Goal: Task Accomplishment & Management: Manage account settings

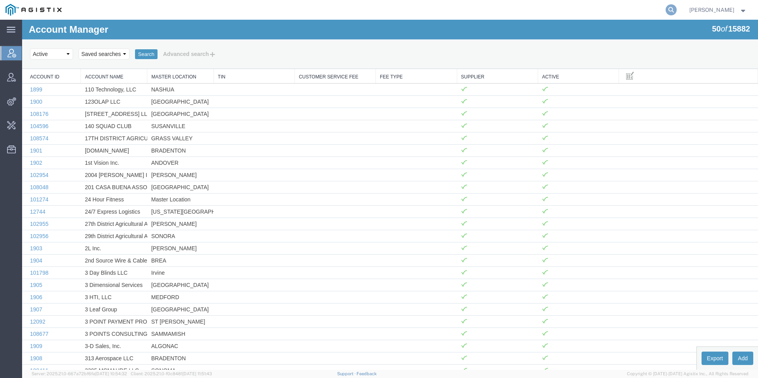
click at [676, 10] on icon at bounding box center [670, 9] width 11 height 11
paste input "[PERSON_NAME] Trans Services"
type input "[PERSON_NAME] Trans Services"
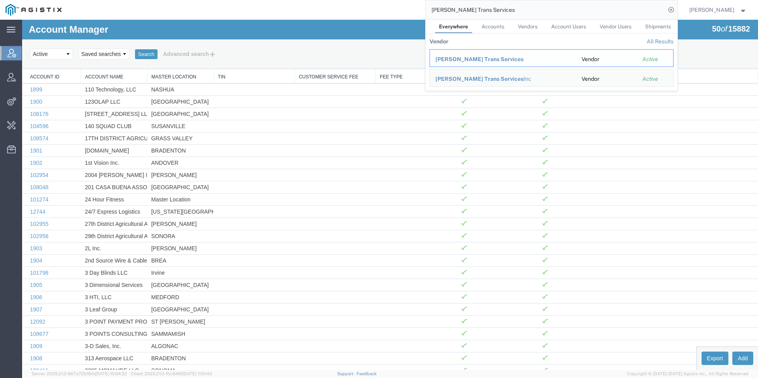
click at [474, 58] on span "[PERSON_NAME] Trans Services" at bounding box center [479, 59] width 88 height 6
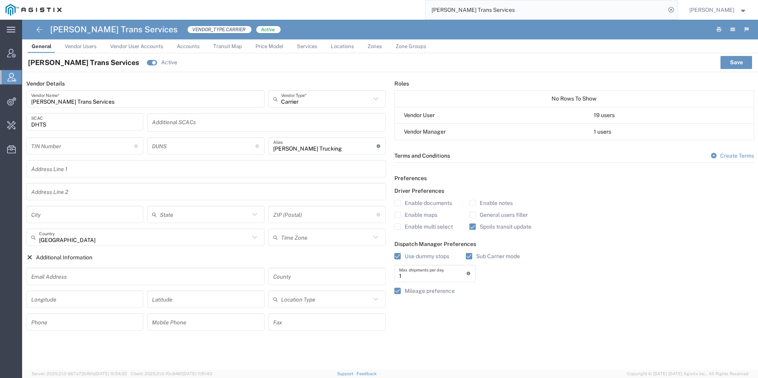
click at [74, 49] on span "Vendor Users" at bounding box center [81, 46] width 32 height 6
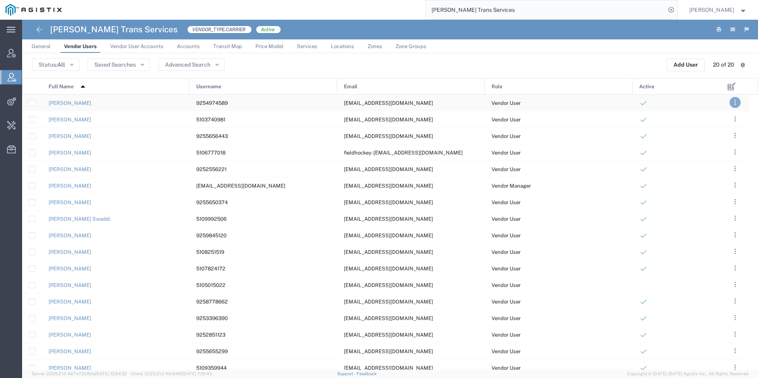
click at [732, 98] on agx-ag-table-action-cell ". . . Edit Deactivate Manage Groups Clone User Send invite" at bounding box center [734, 102] width 27 height 15
click at [732, 98] on button ". . ." at bounding box center [734, 102] width 11 height 11
click at [717, 163] on link "Clone User" at bounding box center [702, 164] width 35 height 6
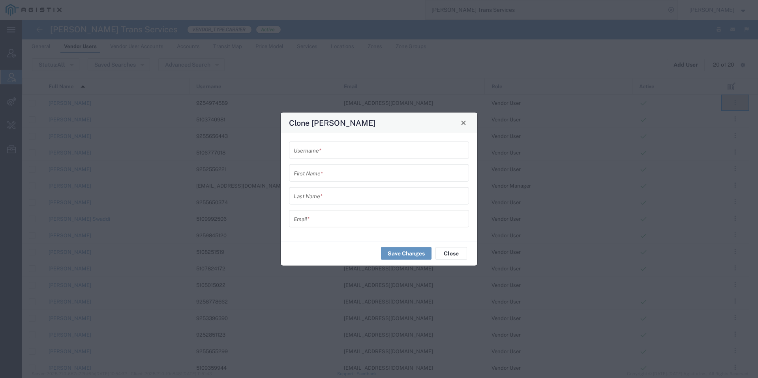
drag, startPoint x: 325, startPoint y: 205, endPoint x: 325, endPoint y: 210, distance: 5.1
click at [325, 207] on form "Username * First Name * Last Name * Email *" at bounding box center [379, 184] width 180 height 86
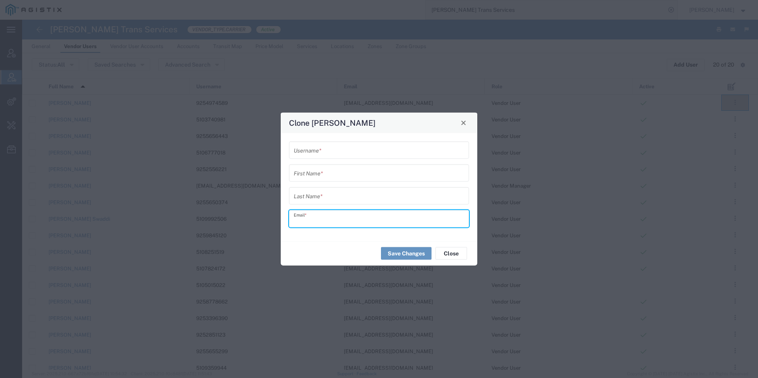
click at [325, 217] on input "text" at bounding box center [379, 219] width 170 height 14
paste input "[EMAIL_ADDRESS][DOMAIN_NAME]"
type input "[EMAIL_ADDRESS][DOMAIN_NAME]"
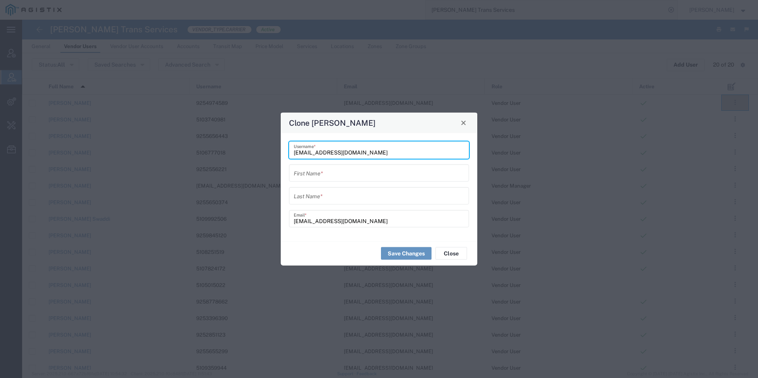
click at [355, 150] on input "[EMAIL_ADDRESS][DOMAIN_NAME]" at bounding box center [379, 150] width 170 height 14
paste input "[PHONE_NUMBER]"
click at [315, 152] on input "[PHONE_NUMBER]" at bounding box center [379, 150] width 170 height 14
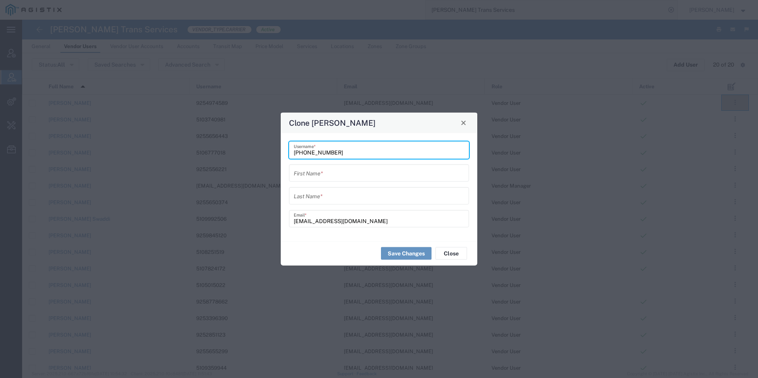
click at [321, 150] on input "[PHONE_NUMBER]" at bounding box center [379, 150] width 170 height 14
type input "9256641051"
click at [373, 200] on input "text" at bounding box center [379, 196] width 170 height 14
paste input "[PERSON_NAME]"
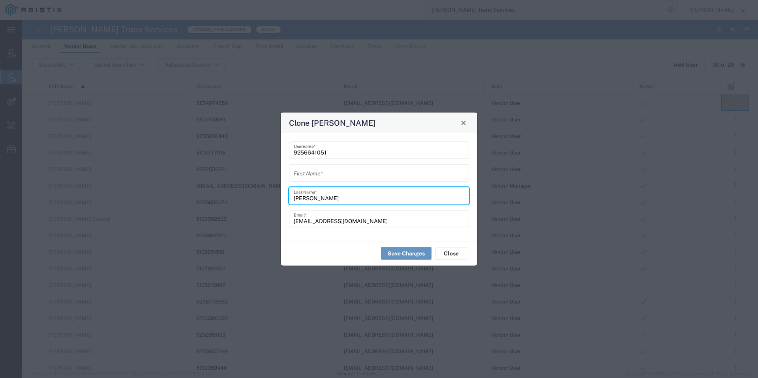
type input "[PERSON_NAME]"
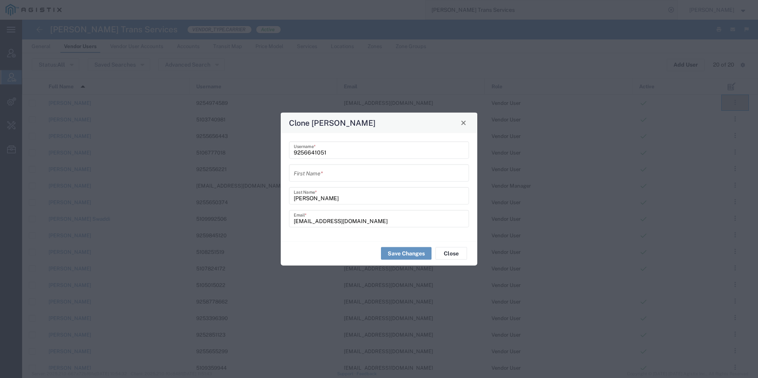
click at [343, 185] on form "9256641051 Username * First Name * [PERSON_NAME] Last Name * [EMAIL_ADDRESS][DO…" at bounding box center [379, 184] width 180 height 86
click at [341, 176] on input "text" at bounding box center [379, 173] width 170 height 14
paste input "[PERSON_NAME]"
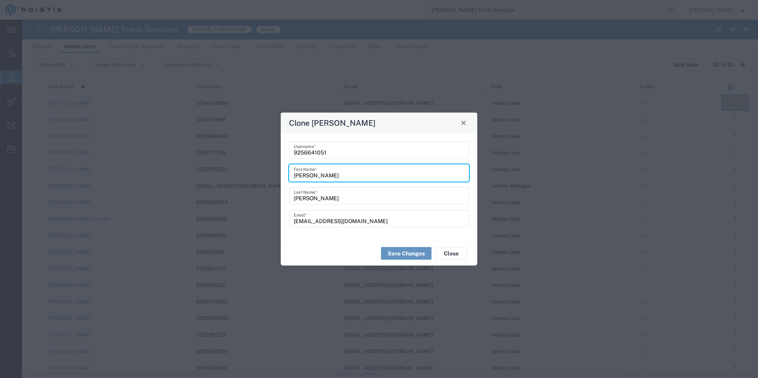
type input "[PERSON_NAME]"
click at [303, 200] on input "[PERSON_NAME]" at bounding box center [379, 196] width 170 height 14
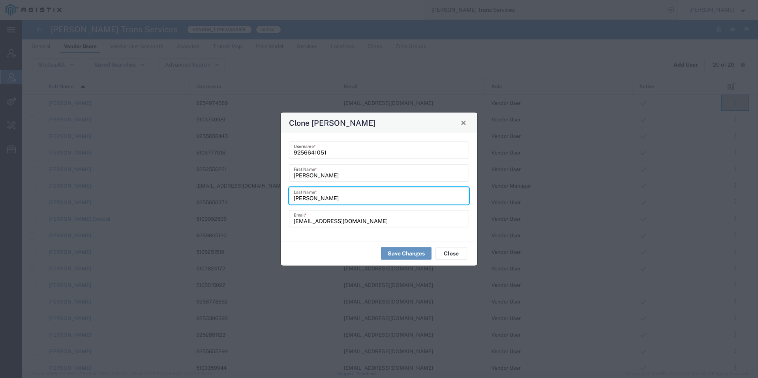
click at [303, 200] on input "[PERSON_NAME]" at bounding box center [379, 196] width 170 height 14
type input "[PERSON_NAME]"
click at [317, 177] on input "[PERSON_NAME]" at bounding box center [379, 173] width 170 height 14
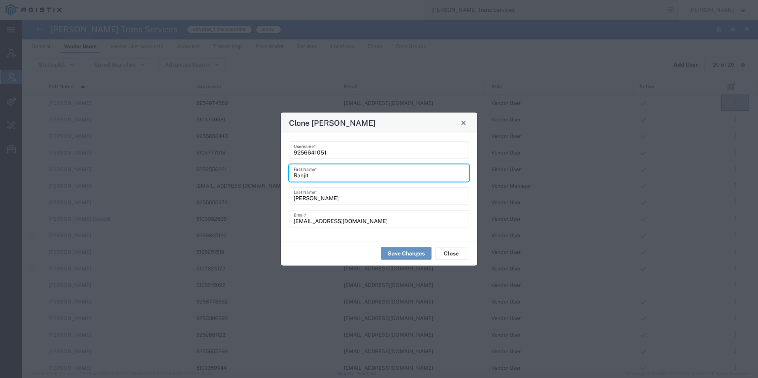
click at [294, 175] on input "Ranjit" at bounding box center [379, 173] width 170 height 14
click at [320, 176] on input "Ranjit" at bounding box center [379, 173] width 170 height 14
type input "Ranjit"
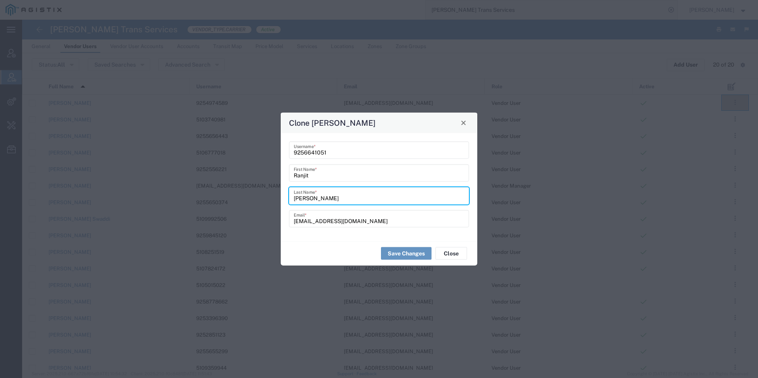
click at [325, 195] on input "[PERSON_NAME]" at bounding box center [379, 196] width 170 height 14
click at [295, 202] on input "[PERSON_NAME]" at bounding box center [379, 196] width 170 height 14
click at [294, 222] on input "[EMAIL_ADDRESS][DOMAIN_NAME]" at bounding box center [379, 219] width 170 height 14
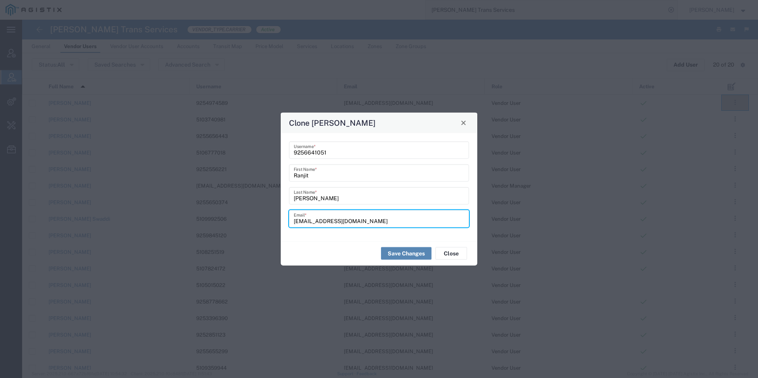
click at [397, 253] on button "Save Changes" at bounding box center [406, 253] width 51 height 13
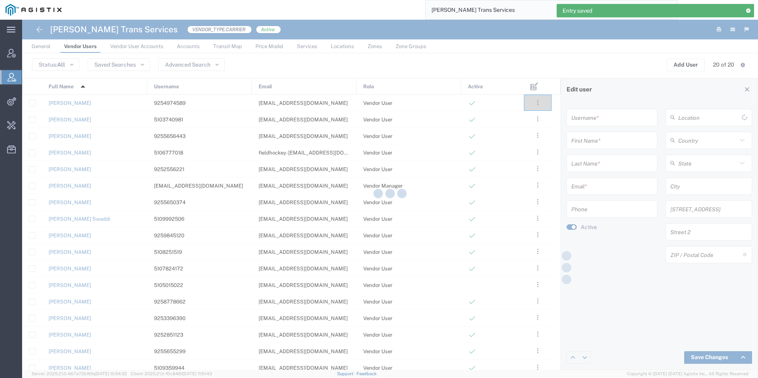
type input "9256641051"
type input "Ranjit"
type input "[PERSON_NAME]"
type input "[EMAIL_ADDRESS][DOMAIN_NAME]"
type input "[GEOGRAPHIC_DATA]"
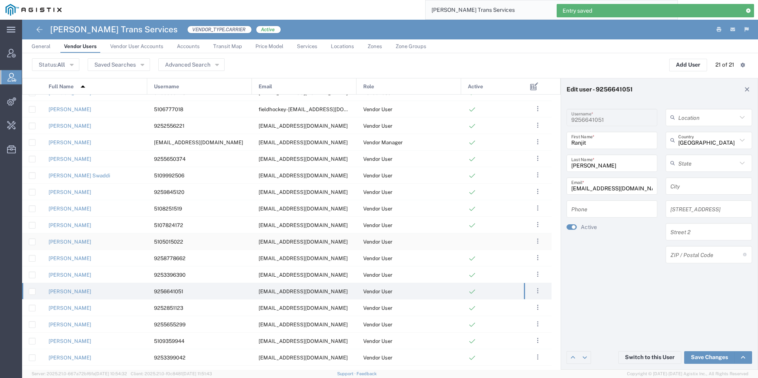
scroll to position [73, 0]
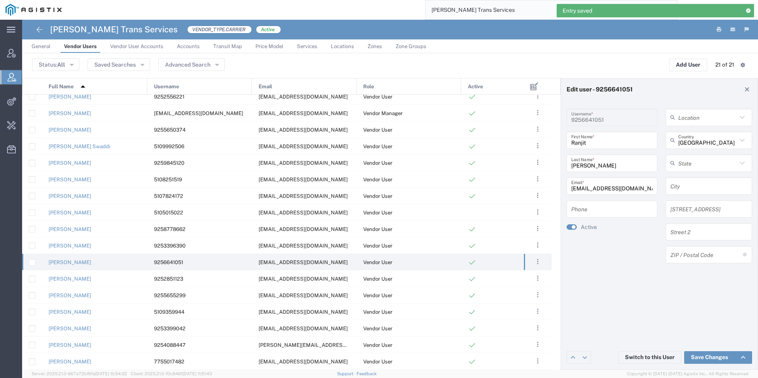
click at [635, 207] on input "tel" at bounding box center [611, 209] width 81 height 14
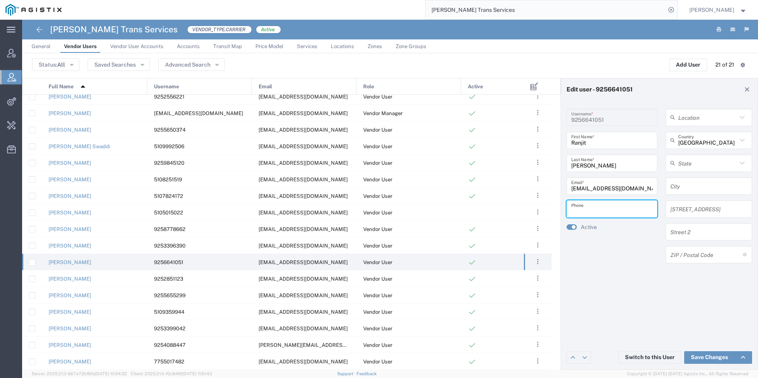
paste input "[PHONE_NUMBER]"
type input "[PHONE_NUMBER]"
click at [698, 360] on link "Save Changes" at bounding box center [709, 358] width 51 height 13
